Goal: Transaction & Acquisition: Purchase product/service

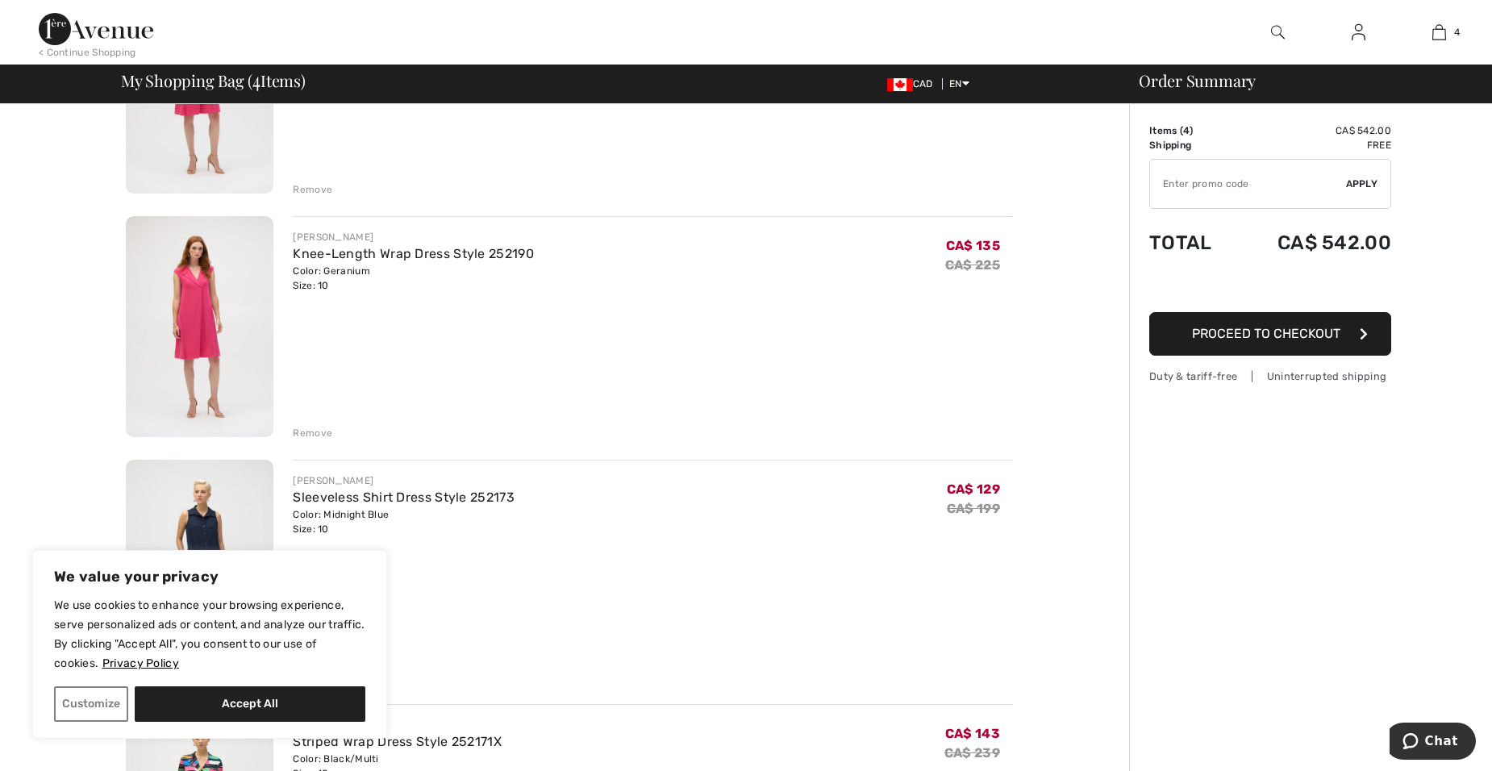
scroll to position [260, 0]
click at [309, 435] on div "Remove" at bounding box center [313, 437] width 40 height 15
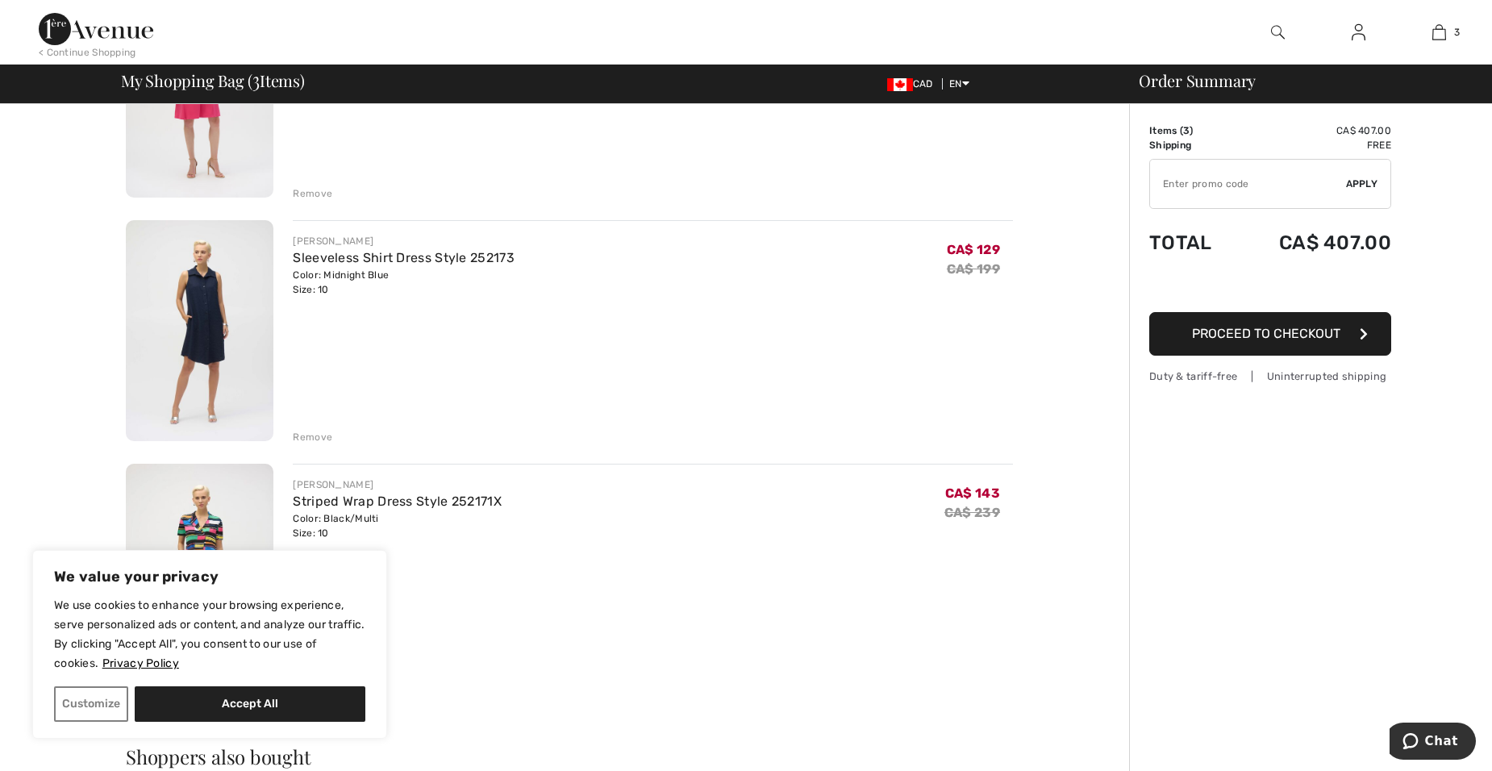
click at [194, 315] on img at bounding box center [200, 331] width 148 height 222
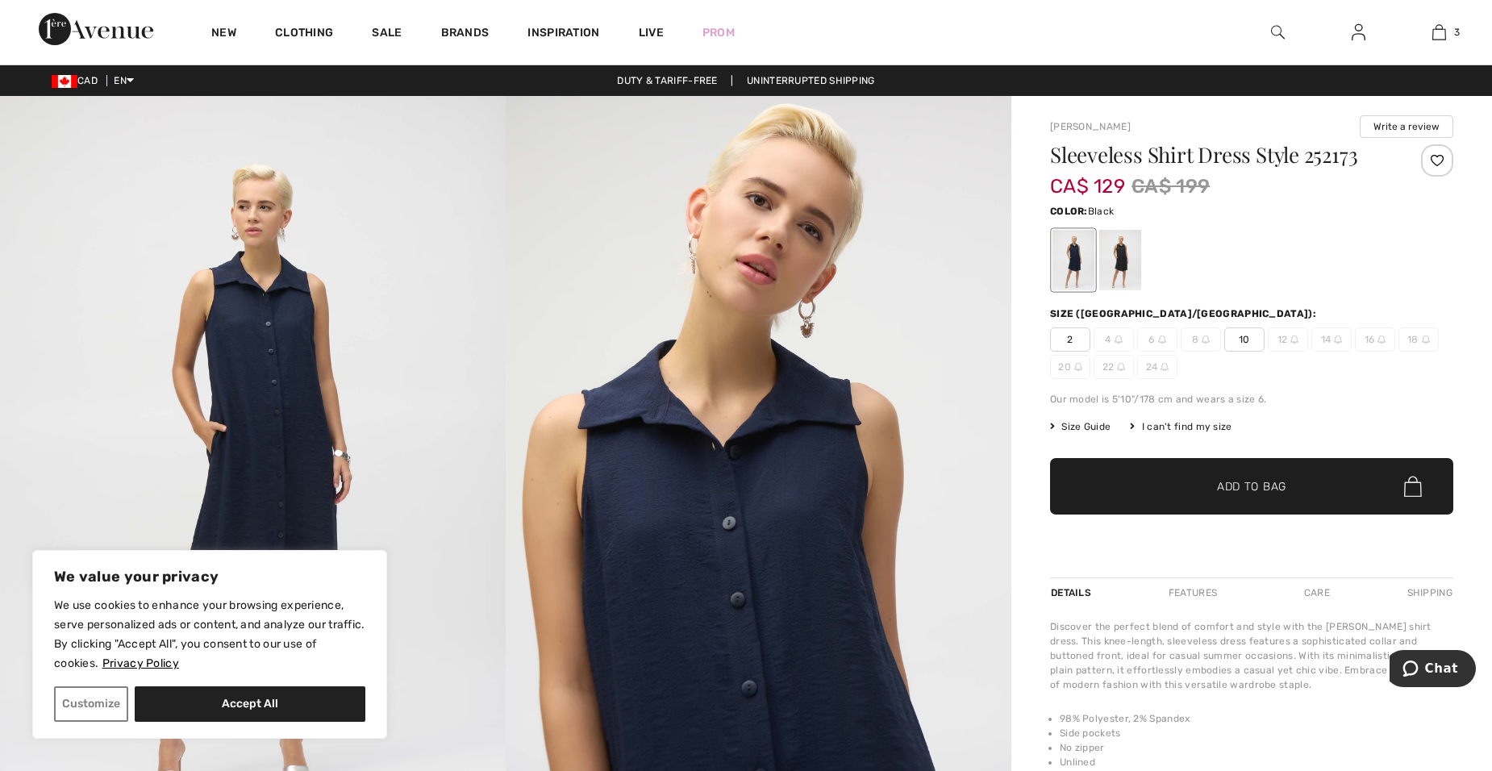
click at [1118, 268] on div at bounding box center [1120, 260] width 42 height 60
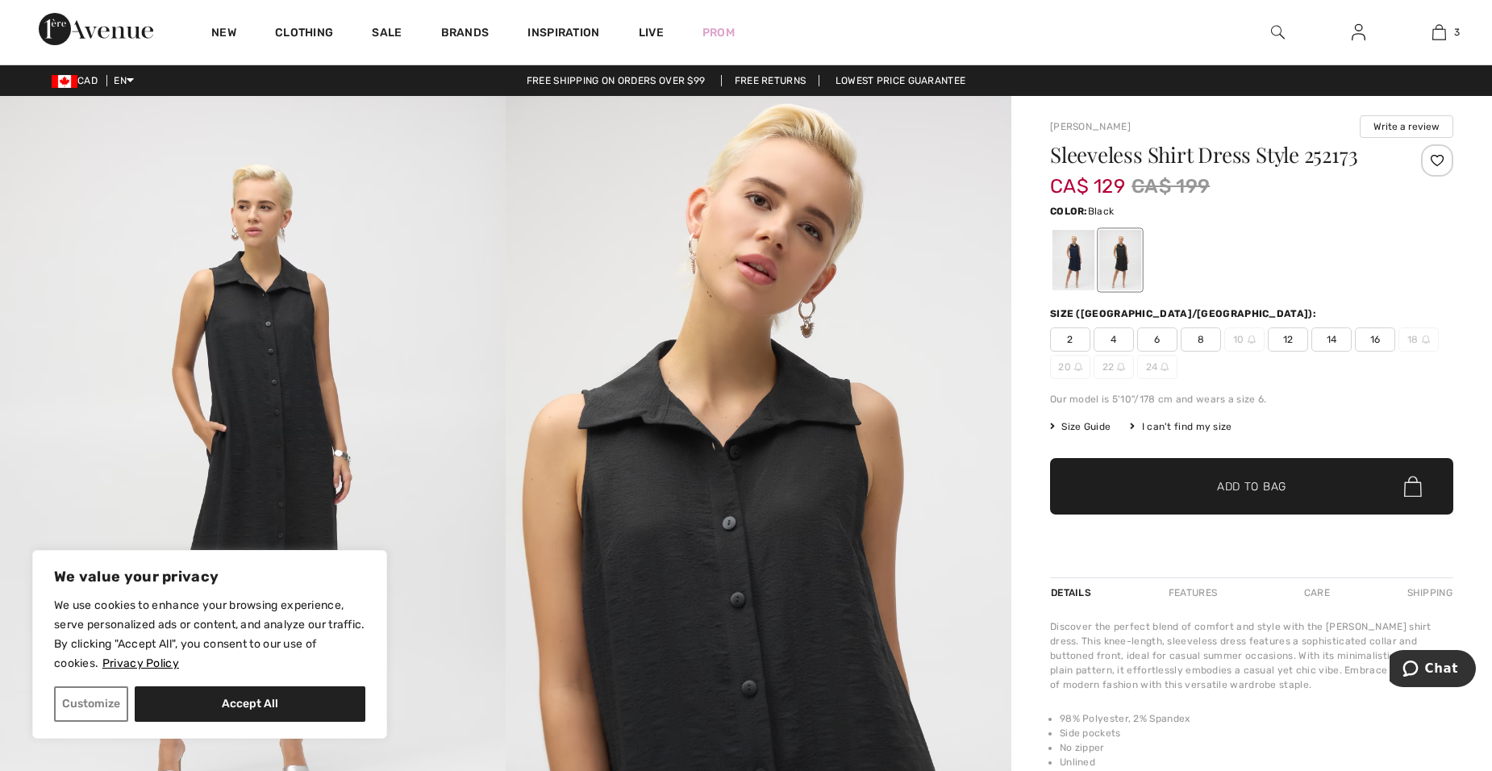
click at [1294, 343] on span "12" at bounding box center [1288, 339] width 40 height 24
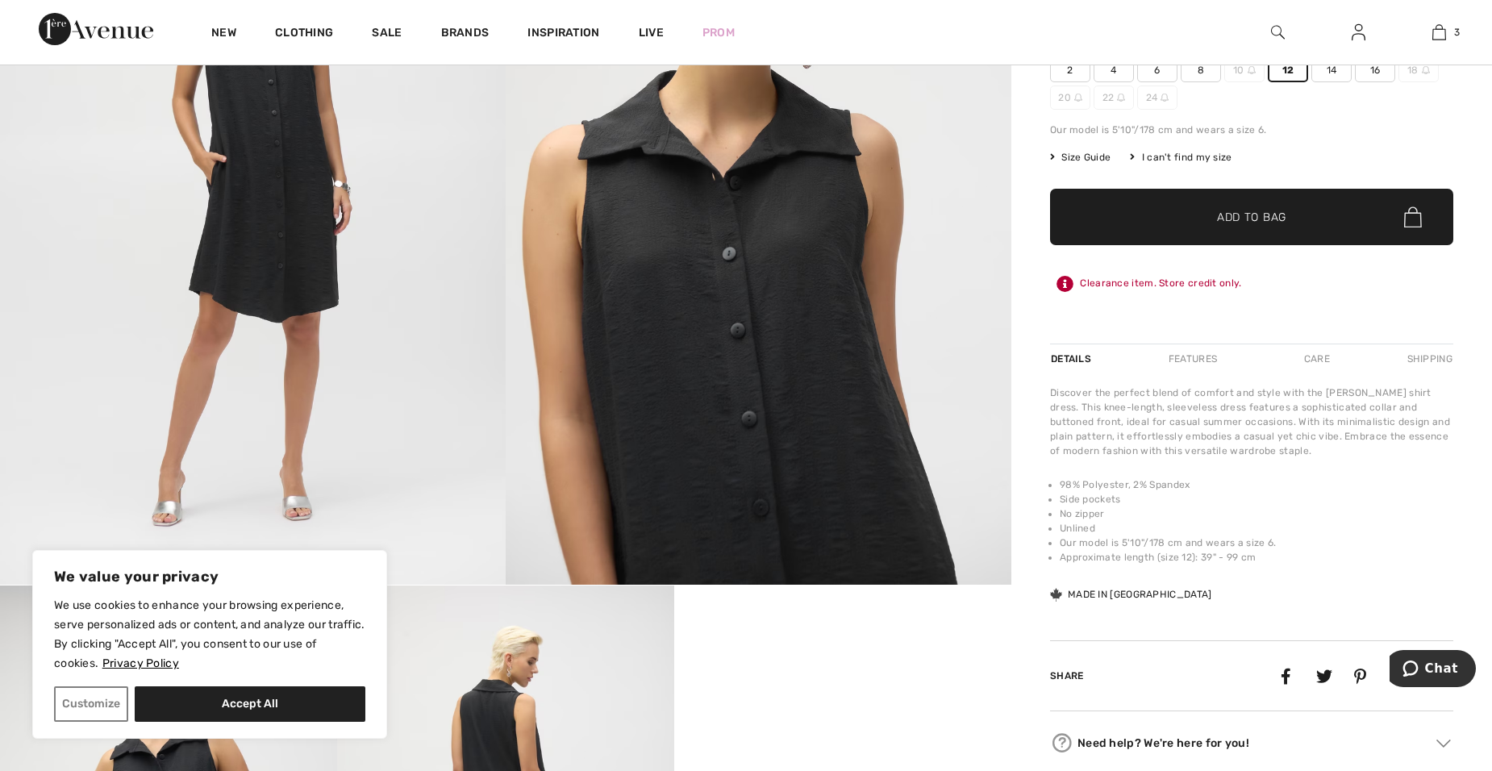
scroll to position [224, 0]
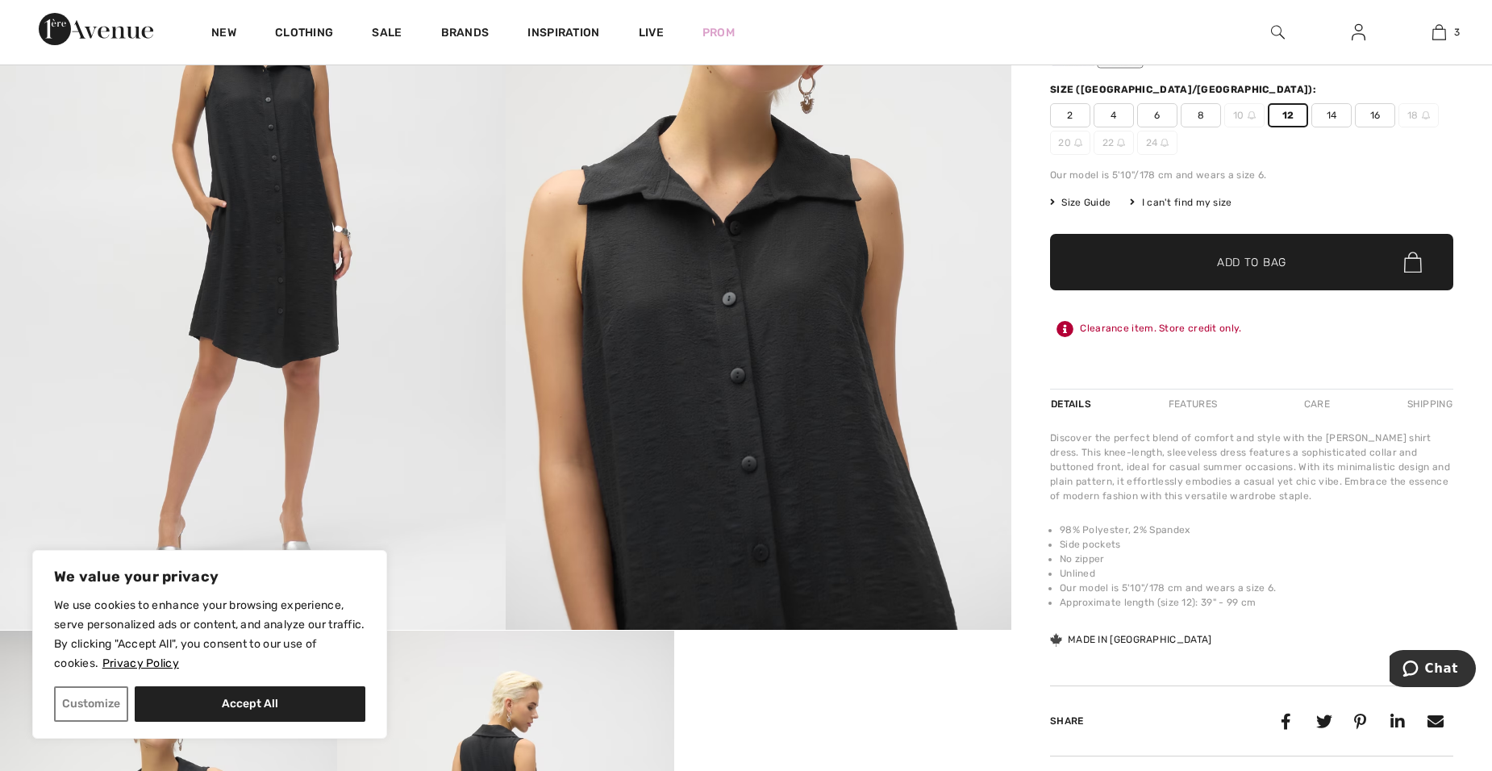
click at [1253, 269] on span "Add to Bag" at bounding box center [1251, 262] width 69 height 17
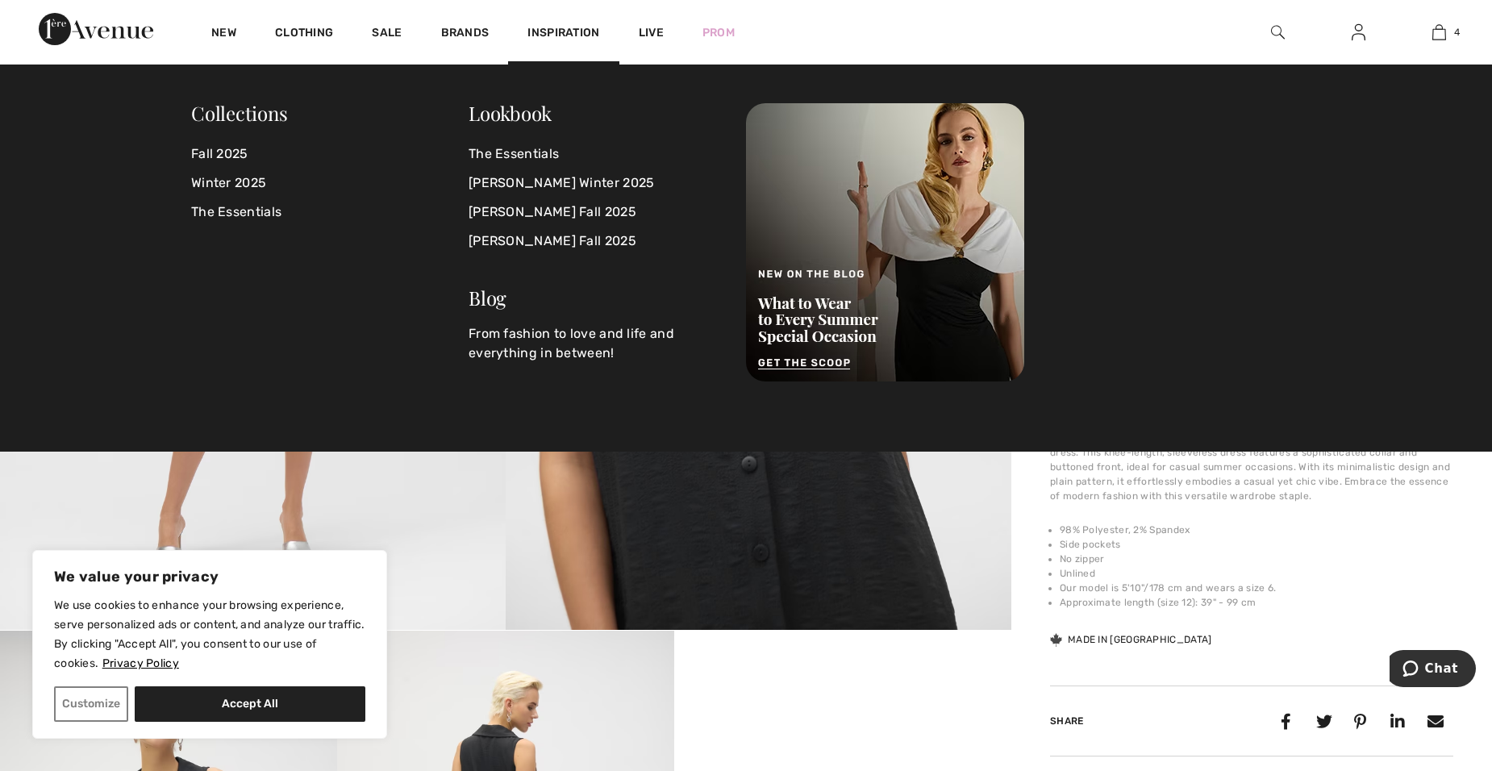
scroll to position [302, 0]
